Goal: Navigation & Orientation: Find specific page/section

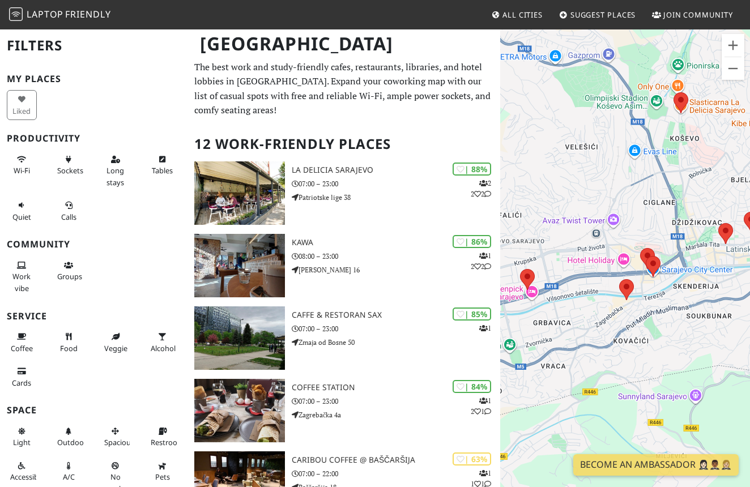
drag, startPoint x: 696, startPoint y: 319, endPoint x: 639, endPoint y: 317, distance: 57.3
click at [639, 317] on div "Um von einem Element zum anderen zu gelangen, drückst du die Pfeiltasten entspr…" at bounding box center [625, 271] width 250 height 487
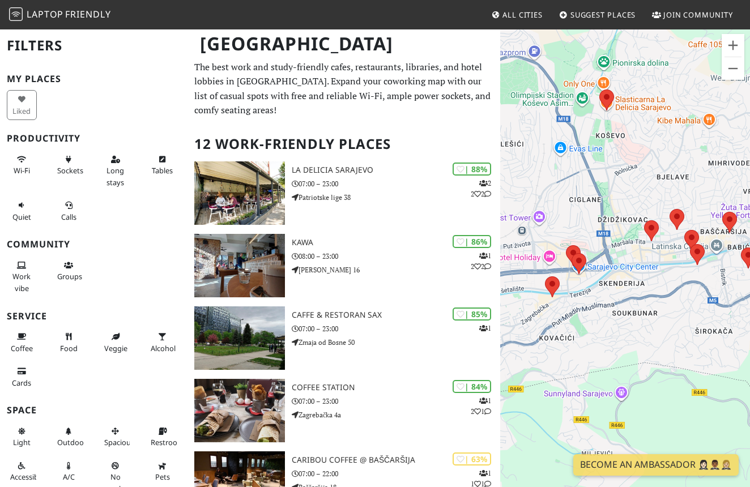
drag, startPoint x: 671, startPoint y: 296, endPoint x: 592, endPoint y: 298, distance: 78.8
click at [592, 298] on div "Um von einem Element zum anderen zu gelangen, drückst du die Pfeiltasten entspr…" at bounding box center [625, 271] width 250 height 487
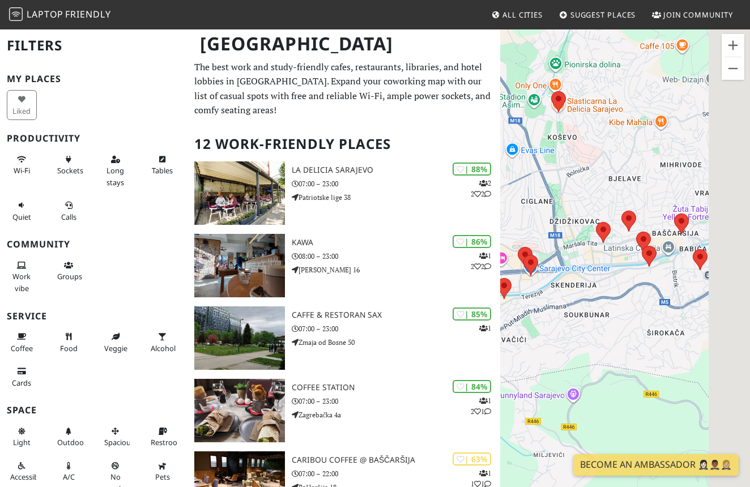
drag, startPoint x: 631, startPoint y: 258, endPoint x: 559, endPoint y: 258, distance: 71.4
click at [559, 258] on div "Um von einem Element zum anderen zu gelangen, drückst du die Pfeiltasten entspr…" at bounding box center [625, 271] width 250 height 487
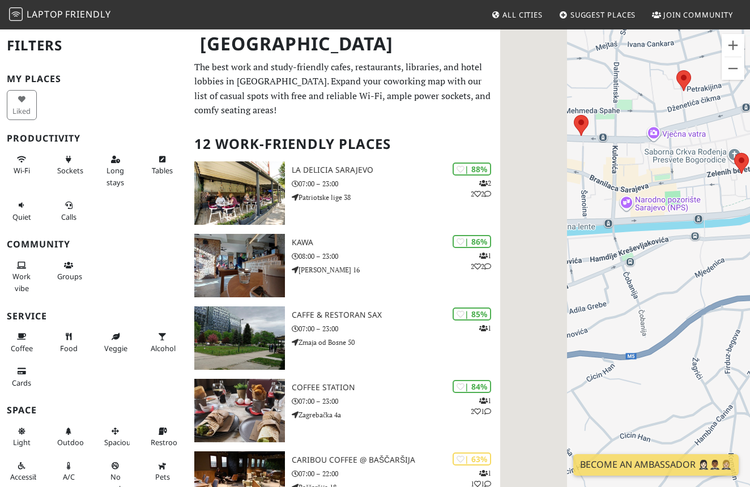
drag, startPoint x: 580, startPoint y: 199, endPoint x: 677, endPoint y: 209, distance: 96.8
click at [677, 209] on div "Um von einem Element zum anderen zu gelangen, drückst du die Pfeiltasten entspr…" at bounding box center [625, 271] width 250 height 487
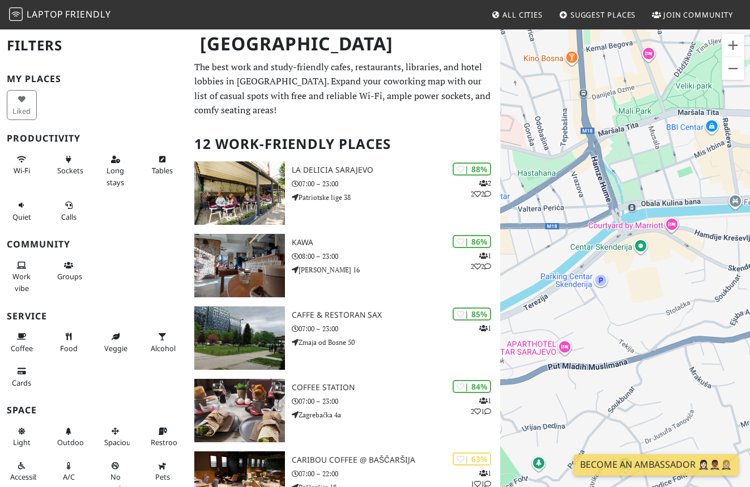
drag, startPoint x: 570, startPoint y: 247, endPoint x: 735, endPoint y: 212, distance: 168.5
click at [735, 212] on div "Um von einem Element zum anderen zu gelangen, drückst du die Pfeiltasten entspr…" at bounding box center [625, 271] width 250 height 487
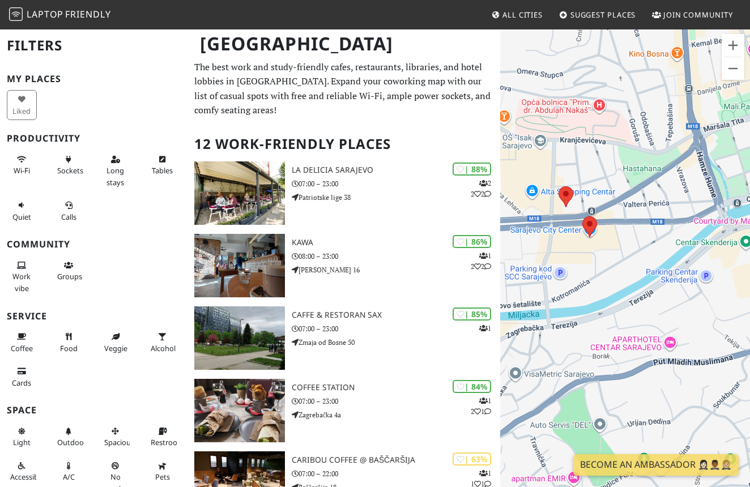
drag, startPoint x: 598, startPoint y: 251, endPoint x: 704, endPoint y: 247, distance: 106.1
click at [704, 247] on div "Um von einem Element zum anderen zu gelangen, drückst du die Pfeiltasten entspr…" at bounding box center [625, 271] width 250 height 487
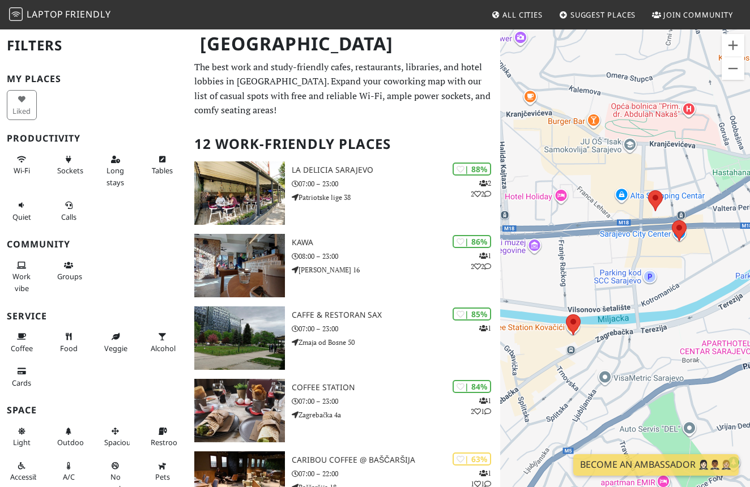
drag, startPoint x: 572, startPoint y: 270, endPoint x: 630, endPoint y: 274, distance: 58.5
click at [630, 274] on div "Um von einem Element zum anderen zu gelangen, drückst du die Pfeiltasten entspr…" at bounding box center [625, 271] width 250 height 487
click at [681, 229] on div "Um von einem Element zum anderen zu gelangen, drückst du die Pfeiltasten entspr…" at bounding box center [625, 271] width 250 height 487
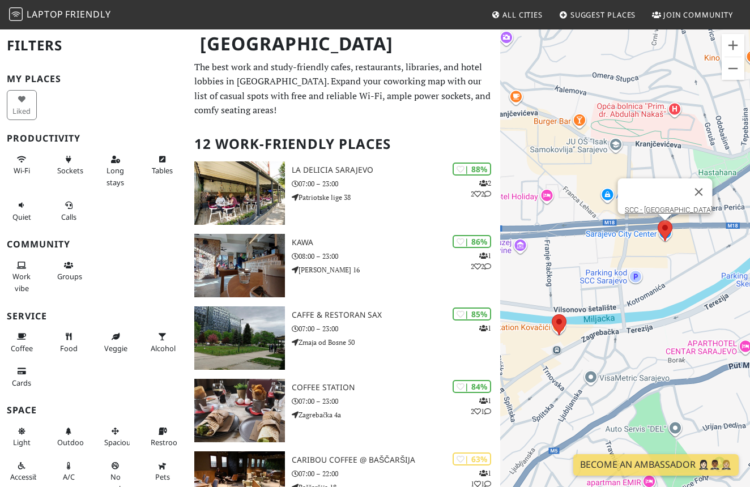
click at [658, 220] on area at bounding box center [658, 220] width 0 height 0
click at [701, 184] on button "Schließen" at bounding box center [699, 192] width 27 height 27
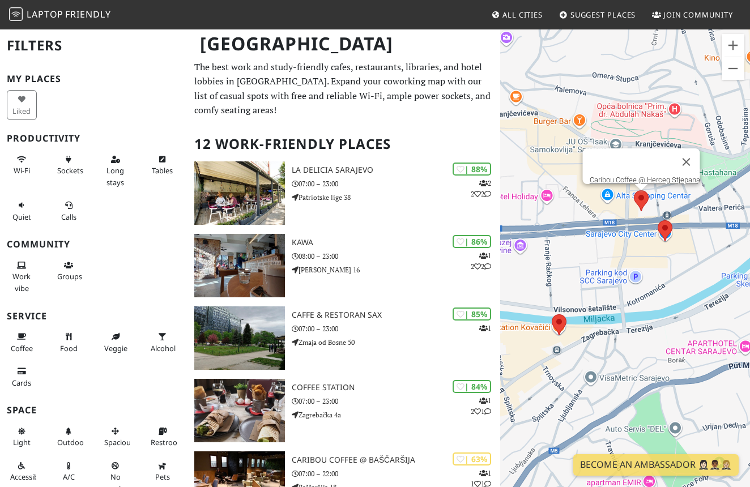
click at [634, 190] on area at bounding box center [634, 190] width 0 height 0
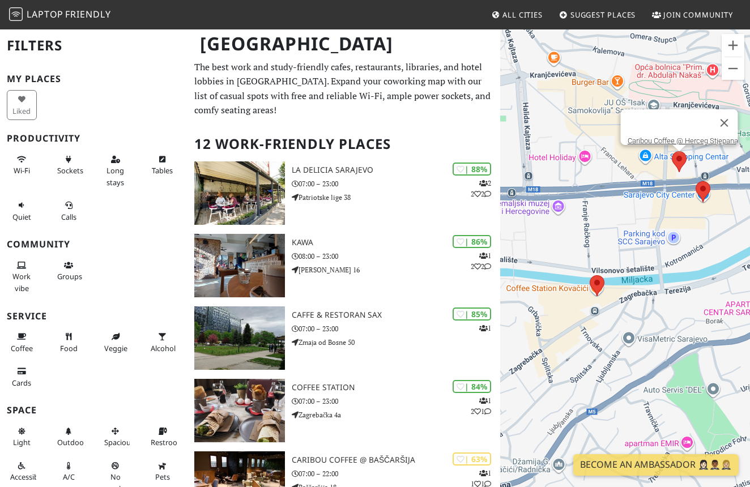
drag, startPoint x: 596, startPoint y: 307, endPoint x: 634, endPoint y: 268, distance: 54.9
click at [634, 268] on div "Um von einem Element zum anderen zu gelangen, drückst du die Pfeiltasten entspr…" at bounding box center [625, 271] width 250 height 487
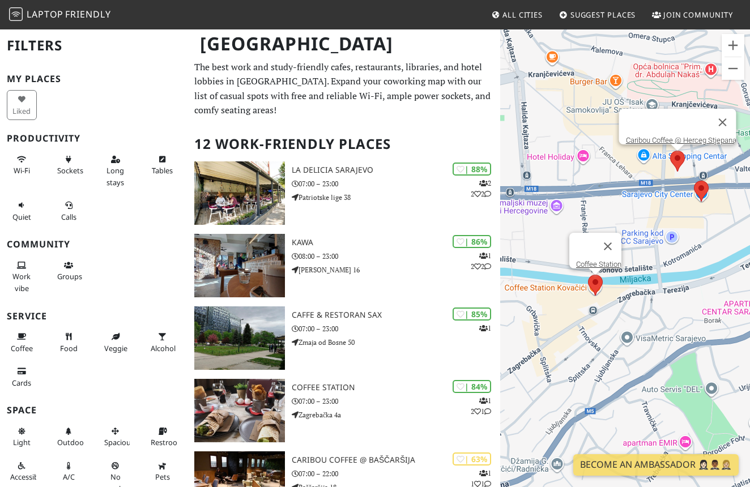
click at [588, 275] on area at bounding box center [588, 275] width 0 height 0
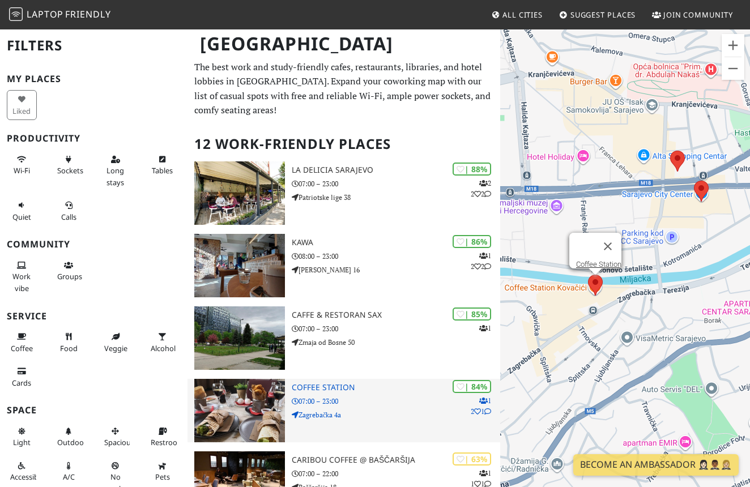
click at [392, 396] on p "07:00 – 23:00" at bounding box center [396, 401] width 209 height 11
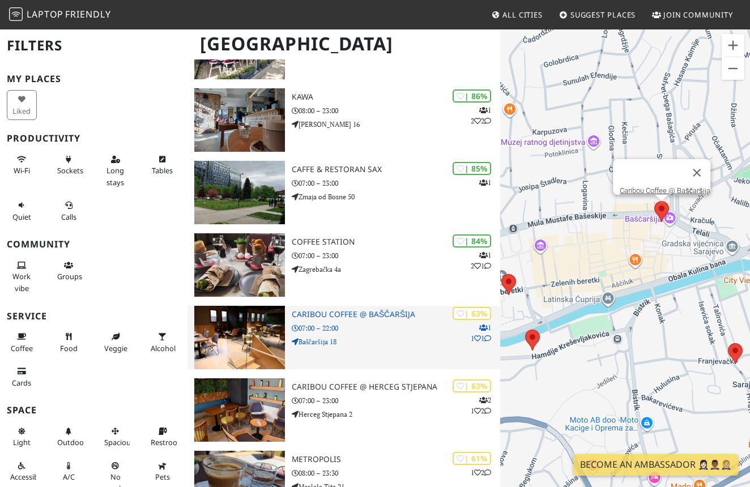
scroll to position [164, 0]
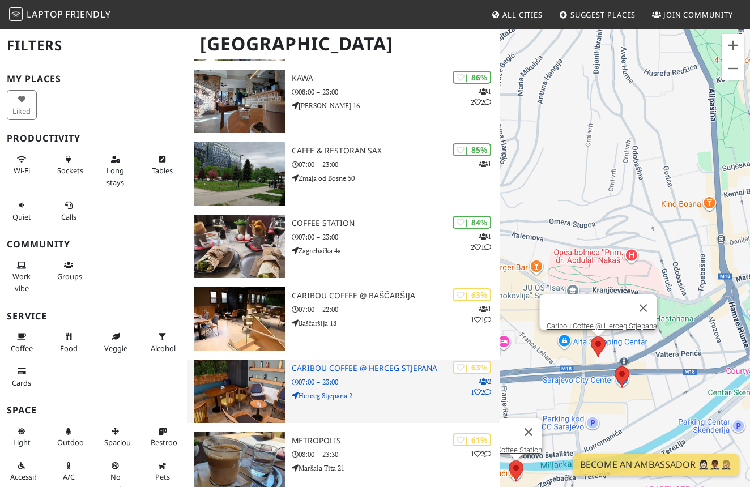
click at [347, 383] on p "07:00 – 23:00" at bounding box center [396, 382] width 209 height 11
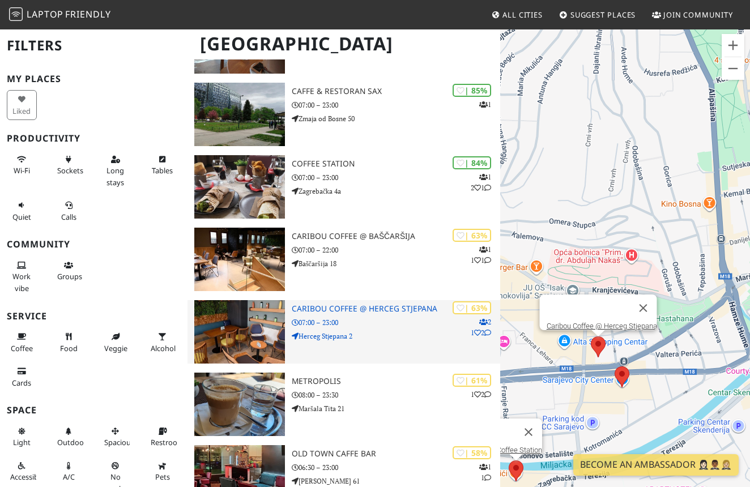
scroll to position [240, 0]
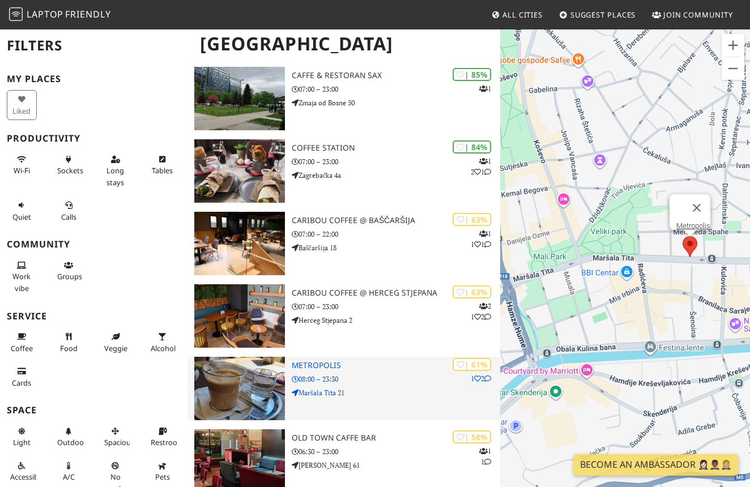
click at [353, 388] on p "Maršala Tita 21" at bounding box center [396, 393] width 209 height 11
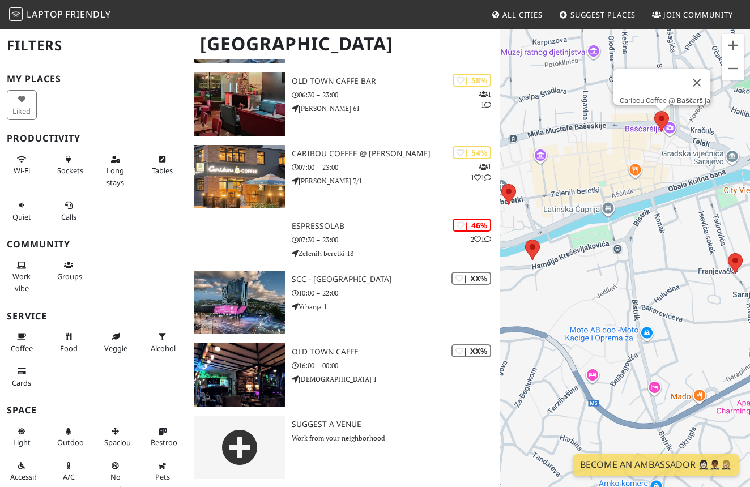
scroll to position [596, 0]
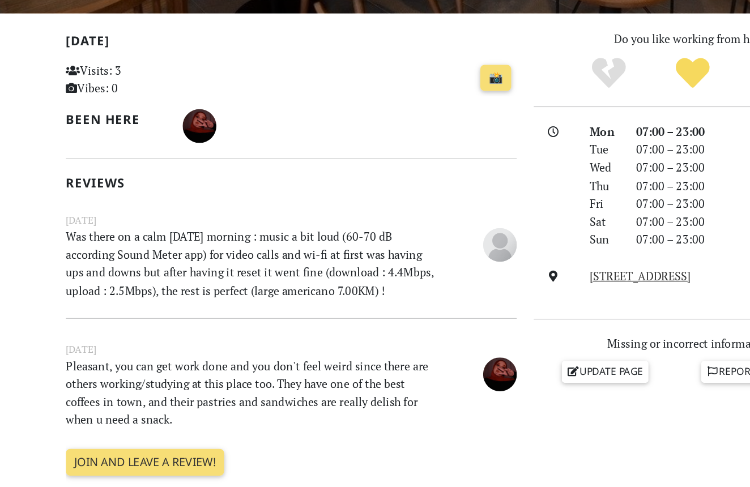
scroll to position [159, 0]
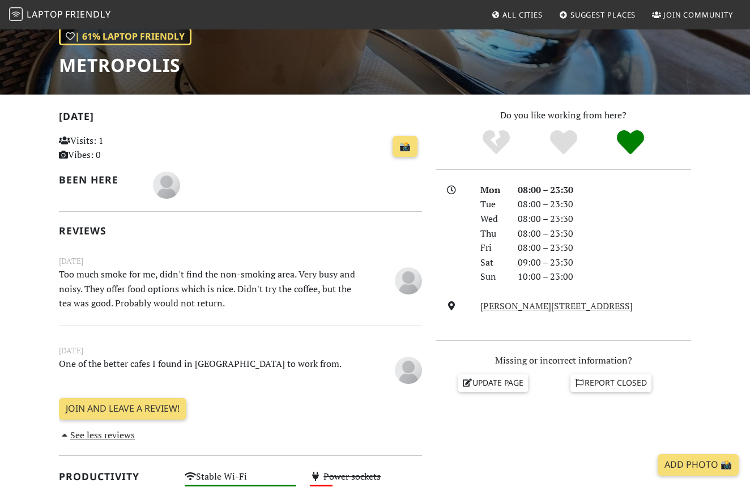
scroll to position [169, 0]
